Goal: Task Accomplishment & Management: Manage account settings

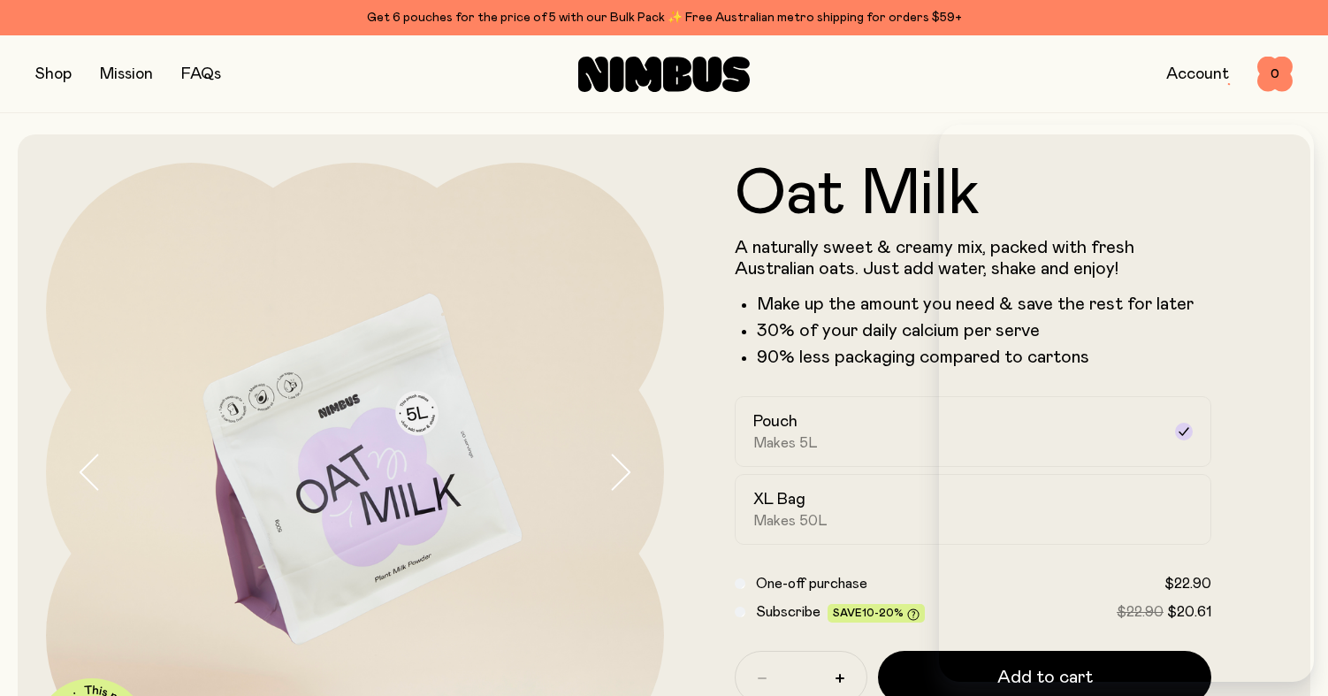
scroll to position [363, 0]
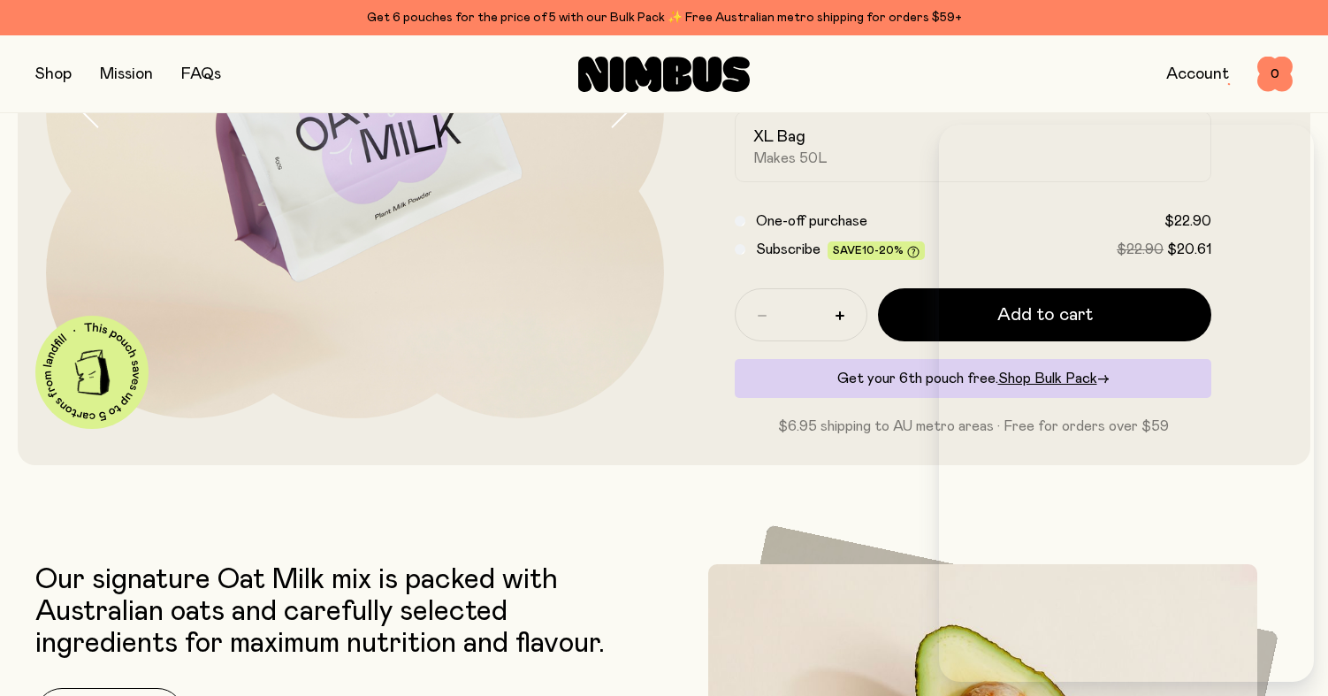
click at [1183, 71] on link "Account" at bounding box center [1197, 74] width 63 height 16
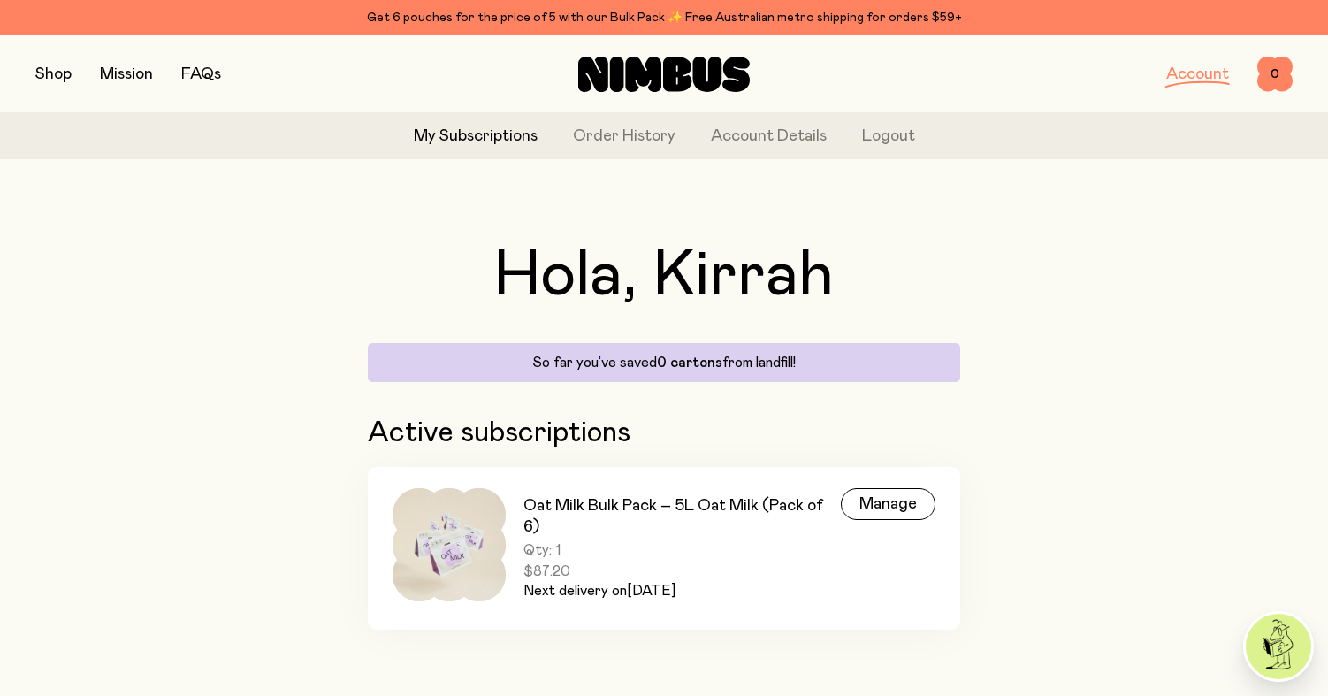
scroll to position [4, 0]
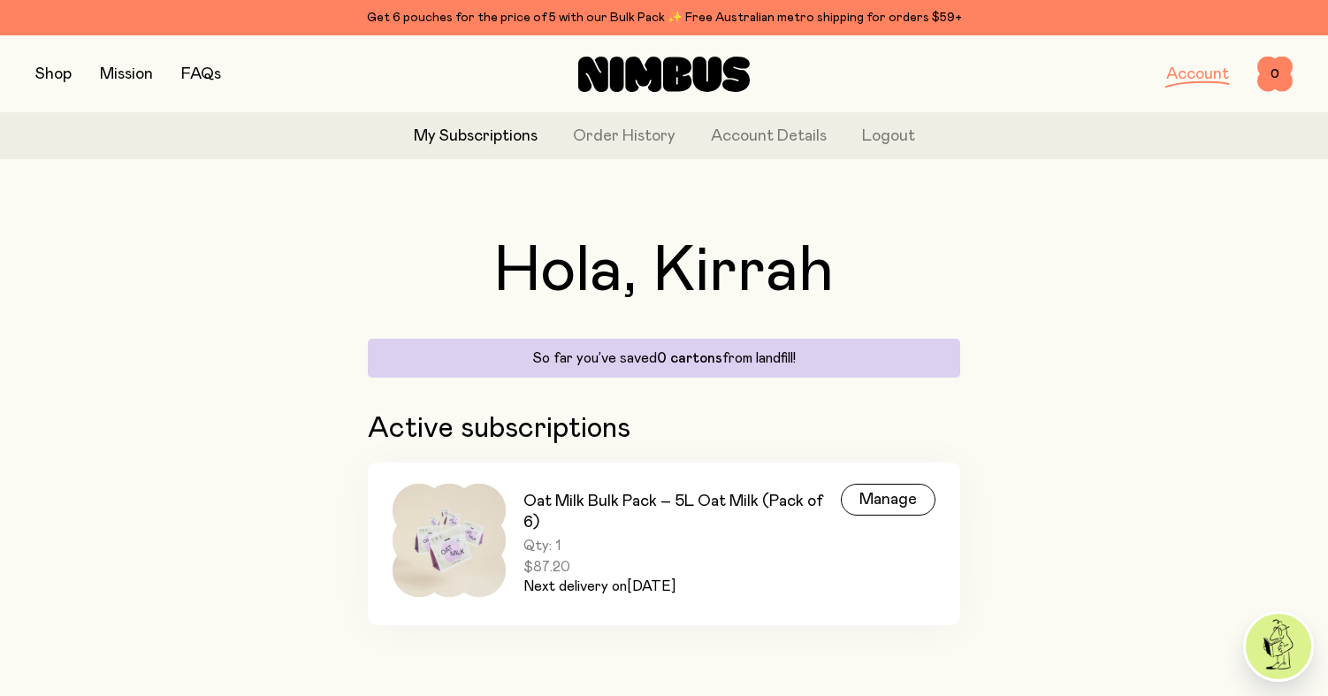
click at [536, 529] on h3 "Oat Milk Bulk Pack – 5L Oat Milk (Pack of 6)" at bounding box center [682, 512] width 317 height 42
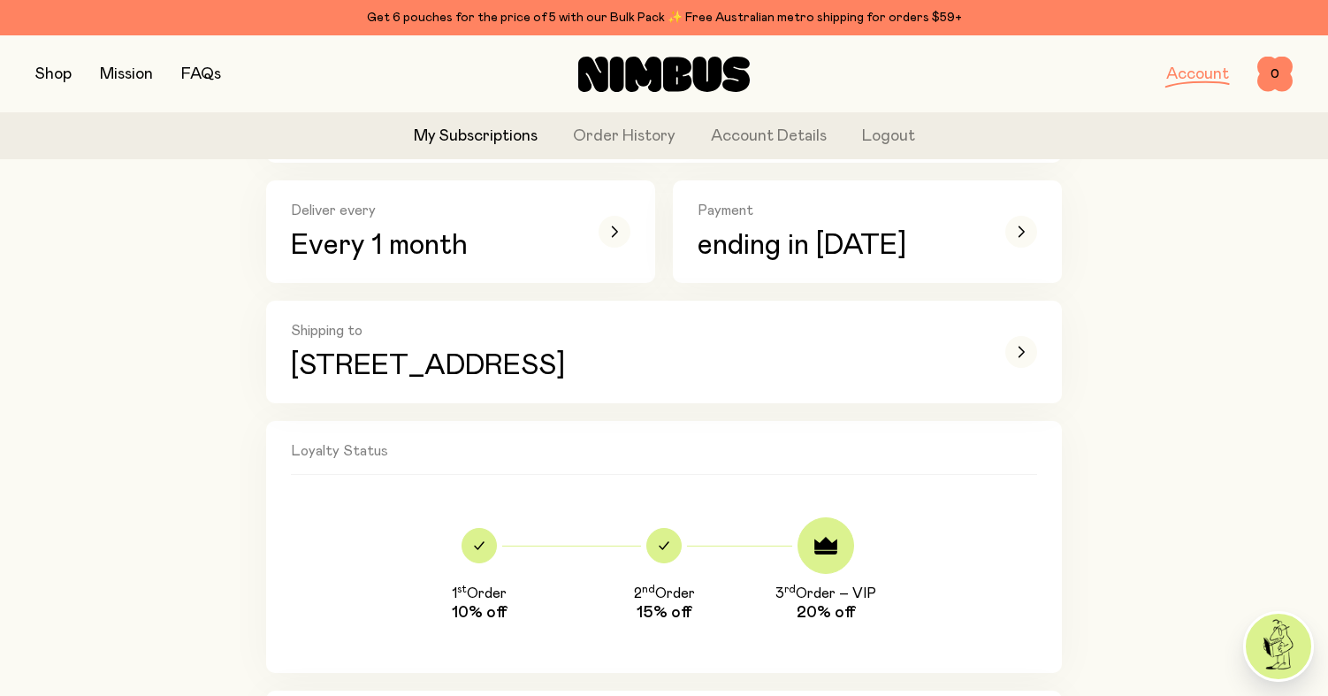
scroll to position [516, 0]
click at [639, 140] on link "Order History" at bounding box center [624, 137] width 103 height 24
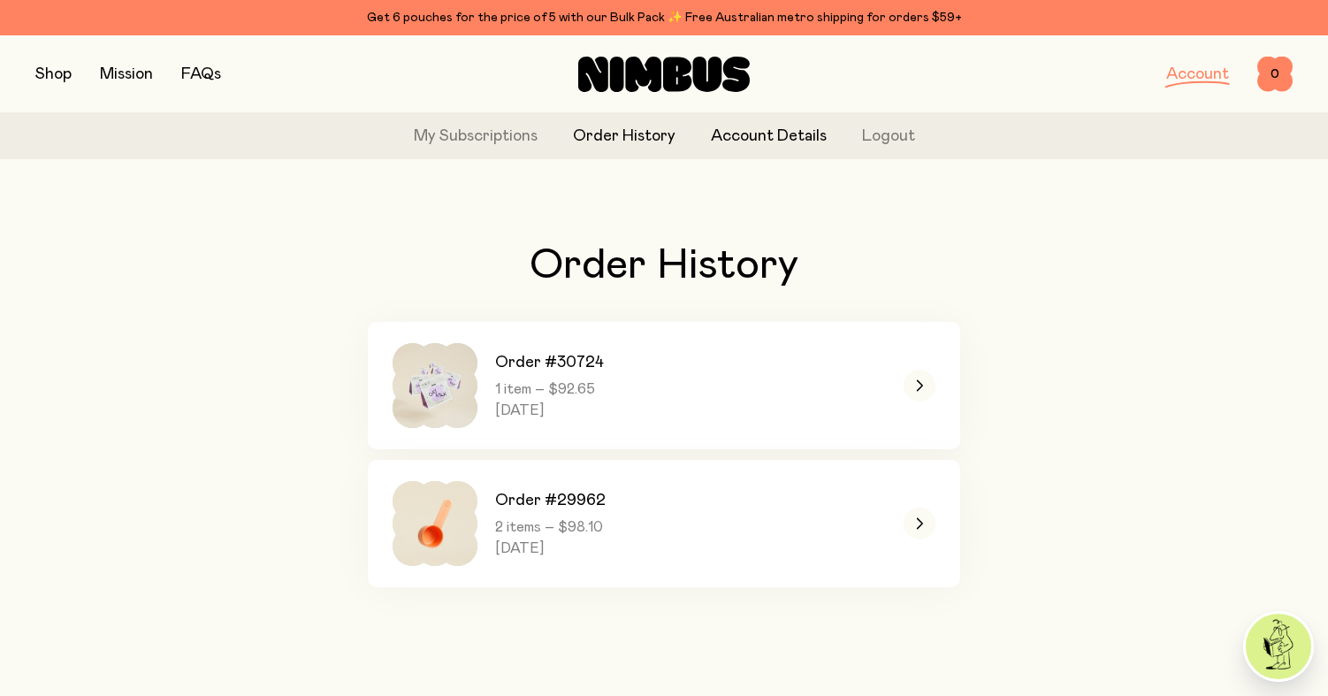
click at [747, 137] on link "Account Details" at bounding box center [769, 137] width 116 height 24
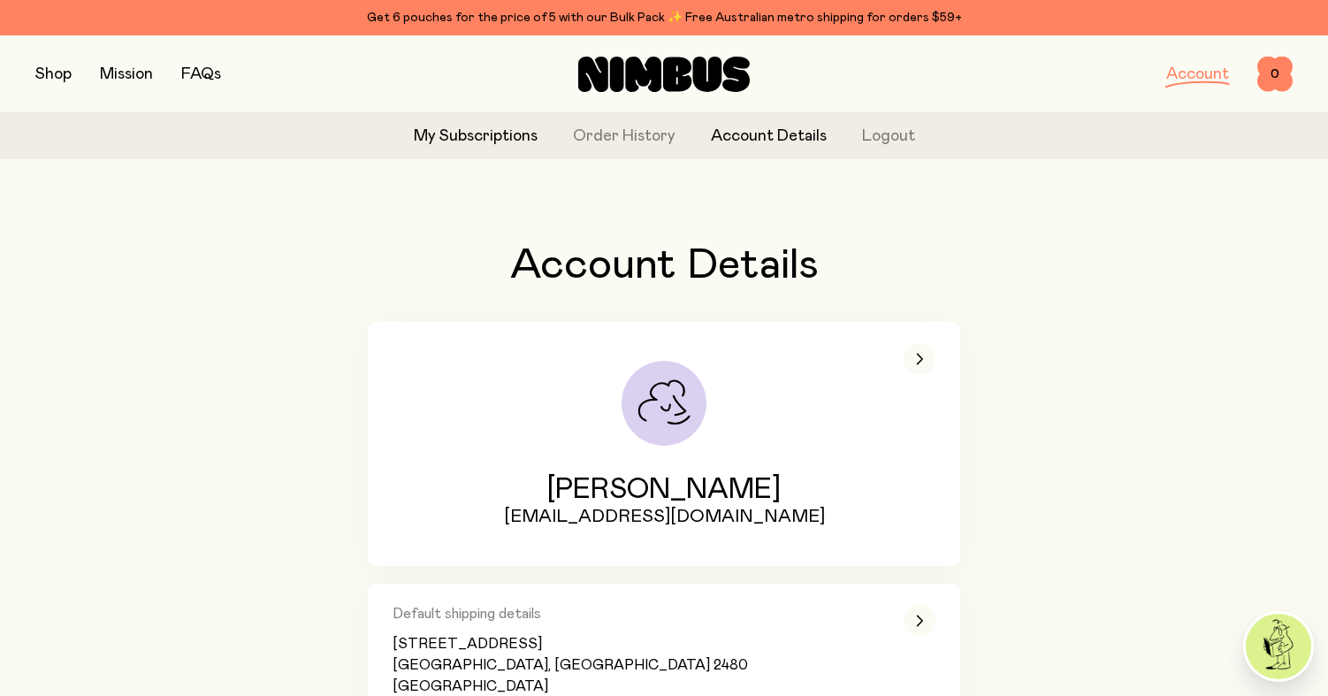
click at [482, 141] on link "My Subscriptions" at bounding box center [476, 137] width 124 height 24
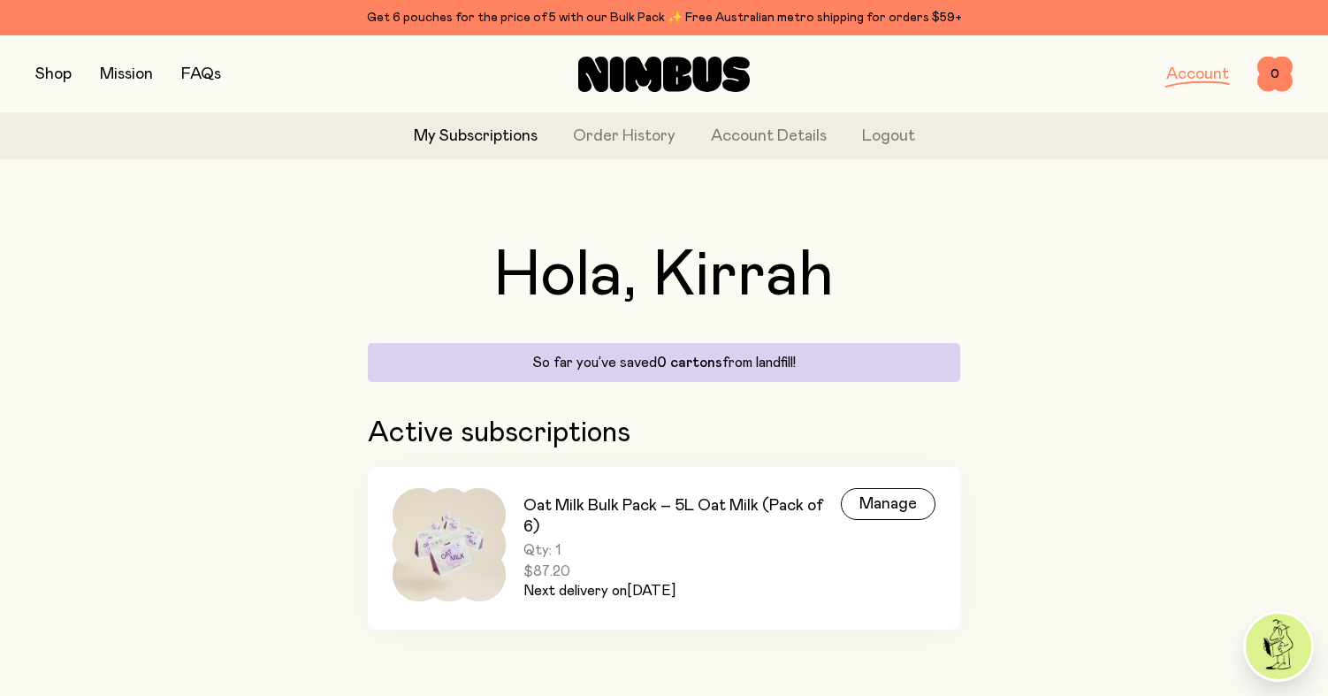
scroll to position [4, 0]
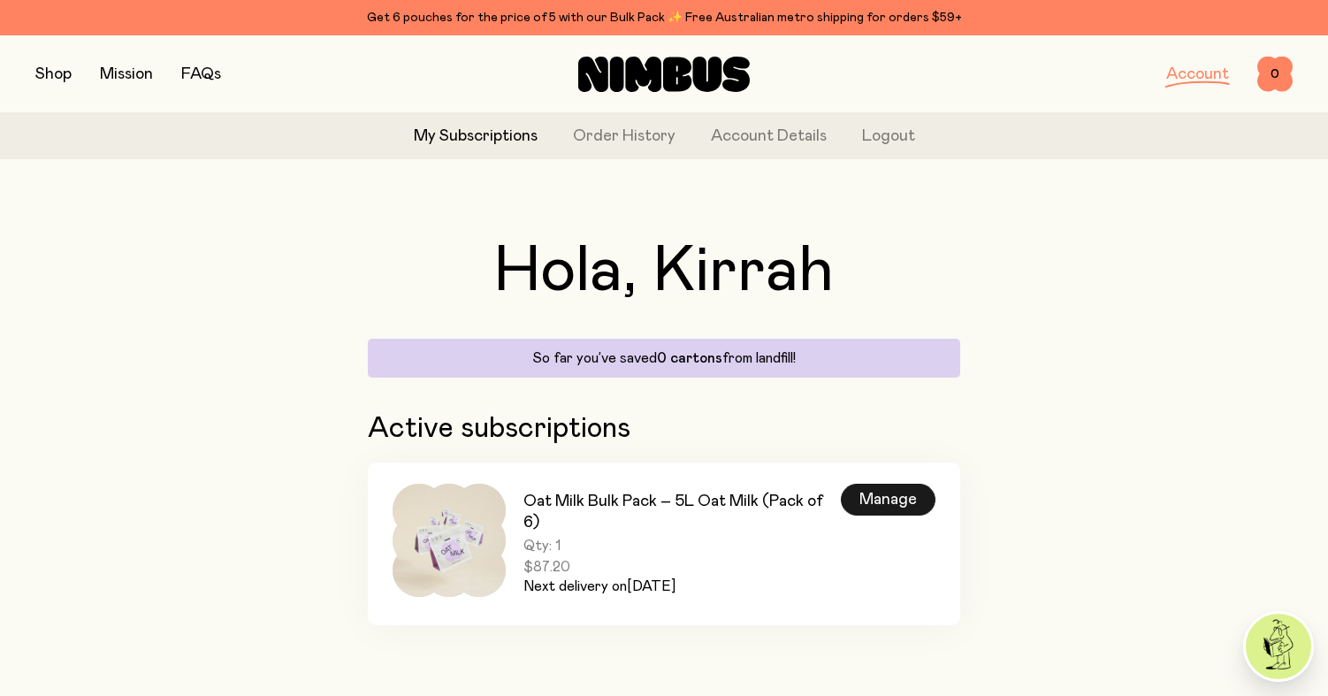
click at [868, 496] on div "Manage" at bounding box center [888, 500] width 95 height 32
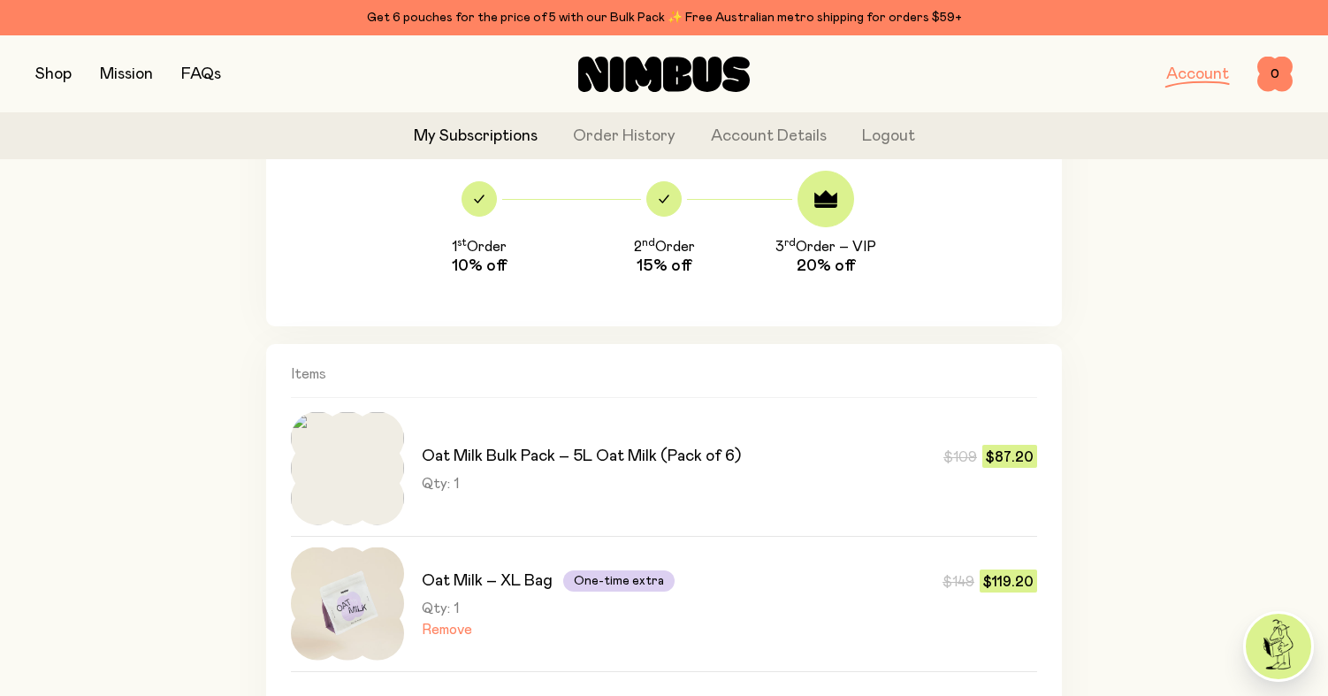
scroll to position [863, 0]
